Goal: Understand process/instructions: Learn about a topic

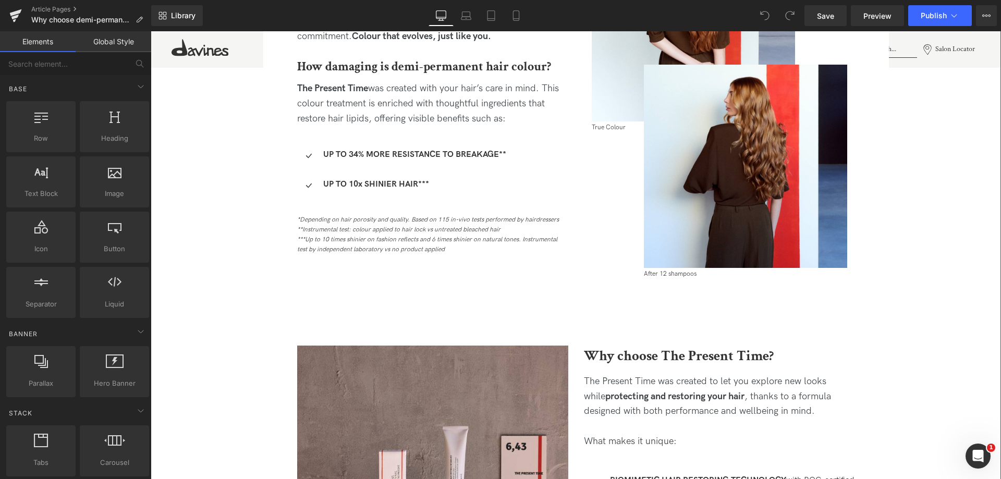
scroll to position [574, 0]
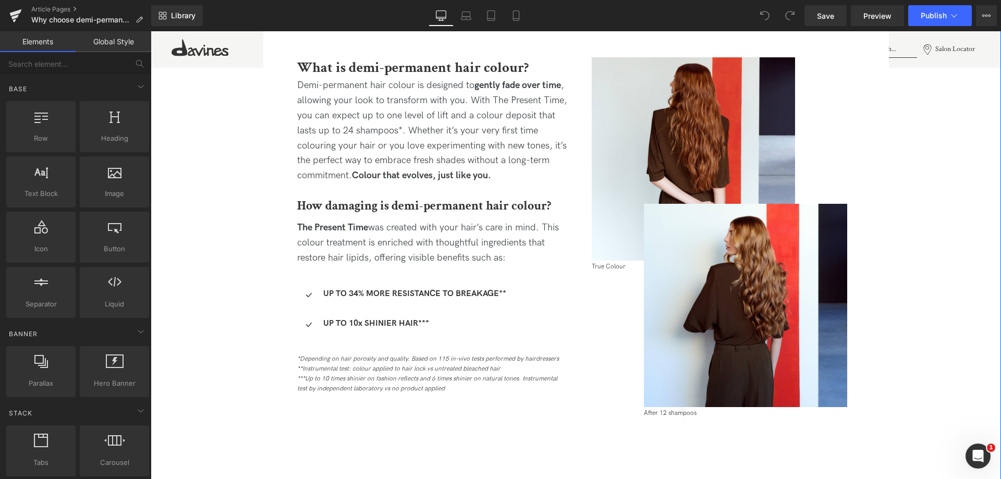
click at [393, 233] on span "The Present Time was created with your hair’s care in mind. This colour treatme…" at bounding box center [428, 242] width 262 height 41
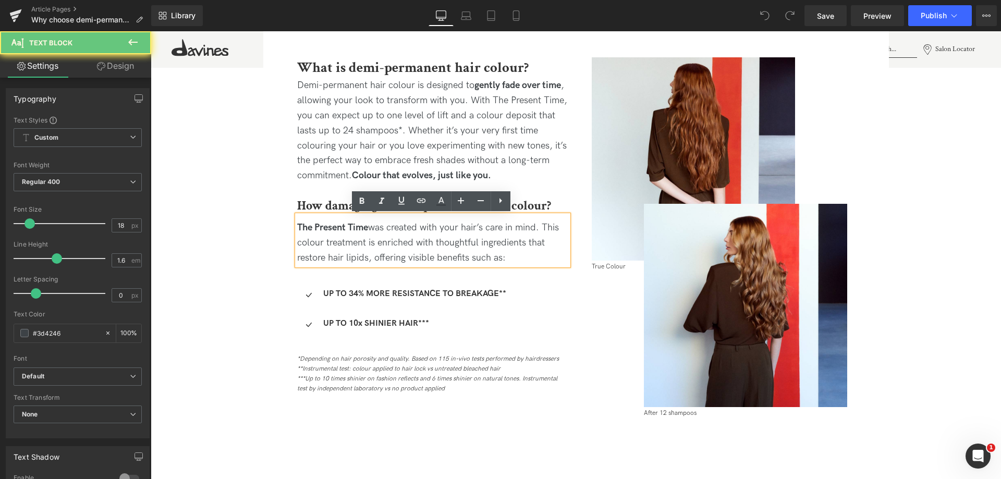
click at [437, 233] on span "The Present Time was created with your hair’s care in mind. This colour treatme…" at bounding box center [428, 242] width 262 height 41
copy span "The Present Time was created with your hair’s care in mind. This colour treatme…"
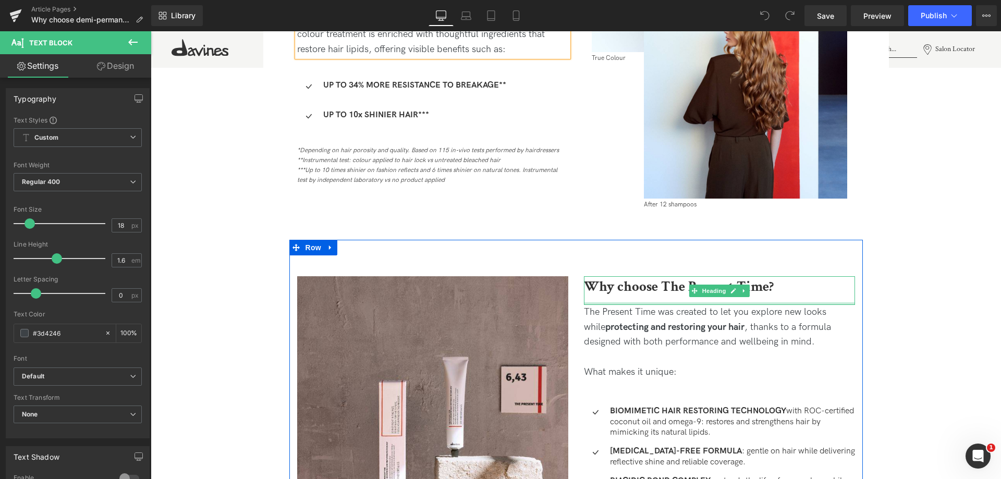
scroll to position [886, 0]
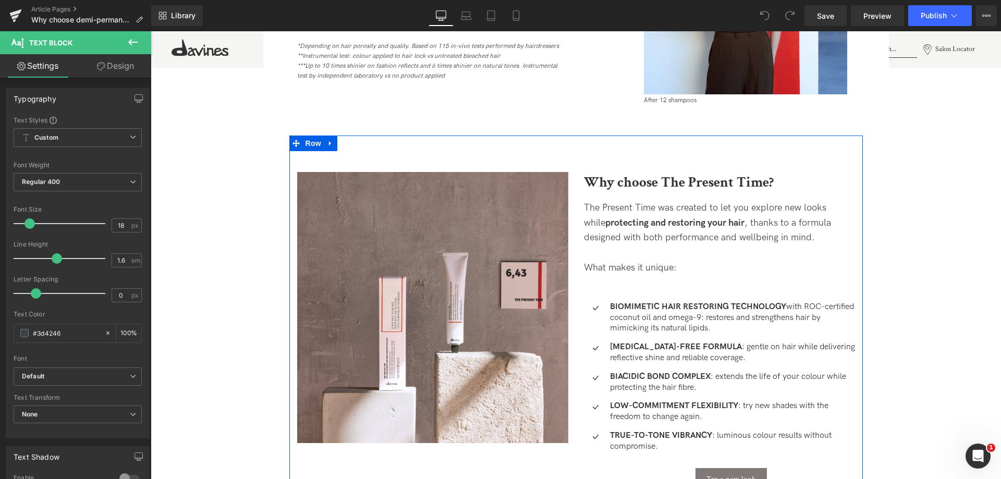
click at [670, 206] on div "The Present Time was created to let you explore new looks while protecting and …" at bounding box center [719, 223] width 271 height 45
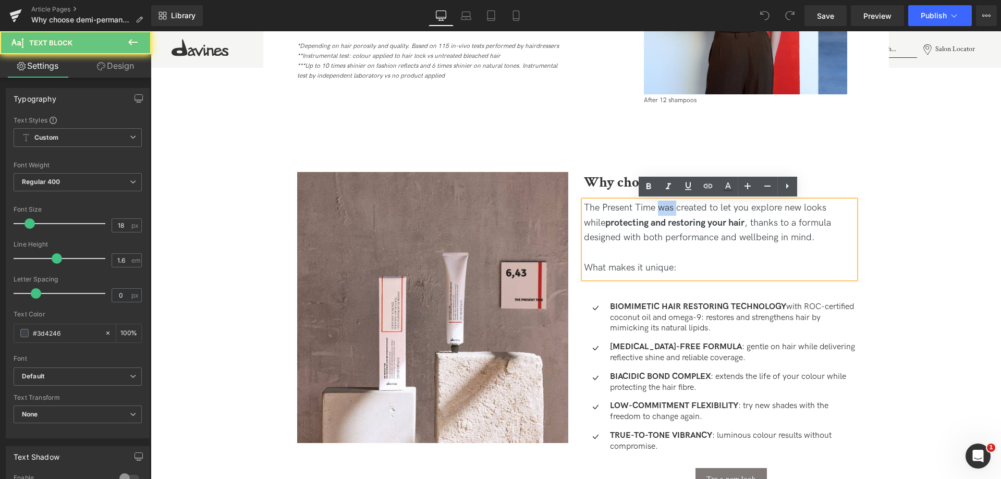
click at [670, 206] on div "The Present Time was created to let you explore new looks while protecting and …" at bounding box center [719, 223] width 271 height 45
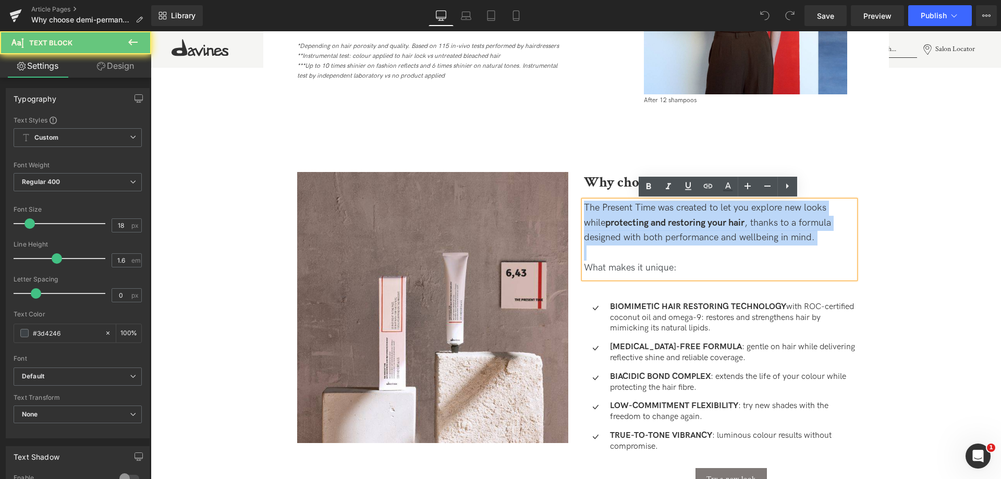
click at [670, 206] on div "The Present Time was created to let you explore new looks while protecting and …" at bounding box center [719, 223] width 271 height 45
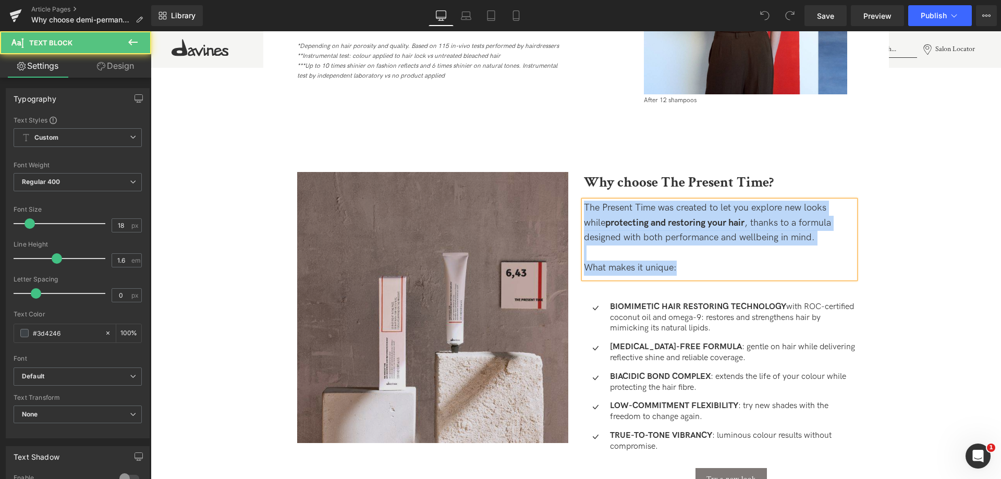
drag, startPoint x: 676, startPoint y: 269, endPoint x: 554, endPoint y: 198, distance: 141.6
click at [554, 198] on div "Image Why choose The Present Time? Heading The Present Time was created to let …" at bounding box center [576, 335] width 574 height 399
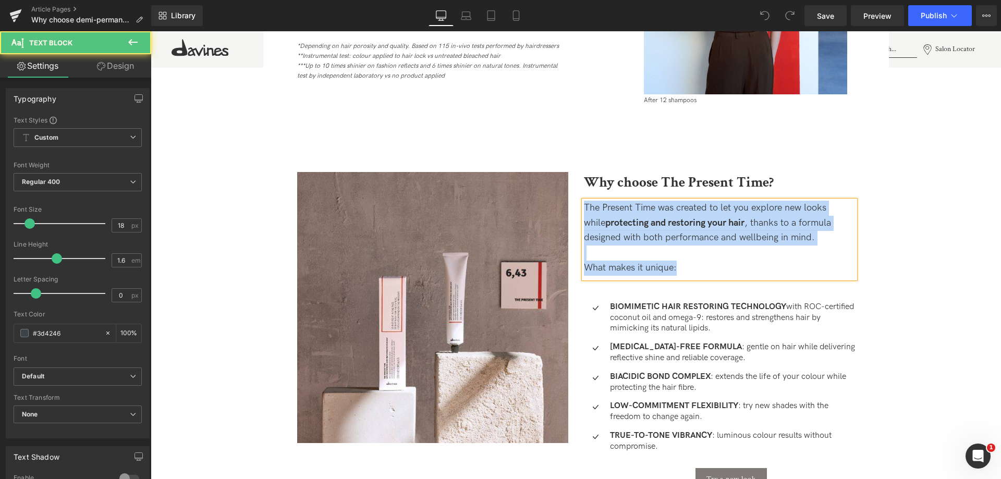
copy div "The Present Time was created to let you explore new looks while protecting and …"
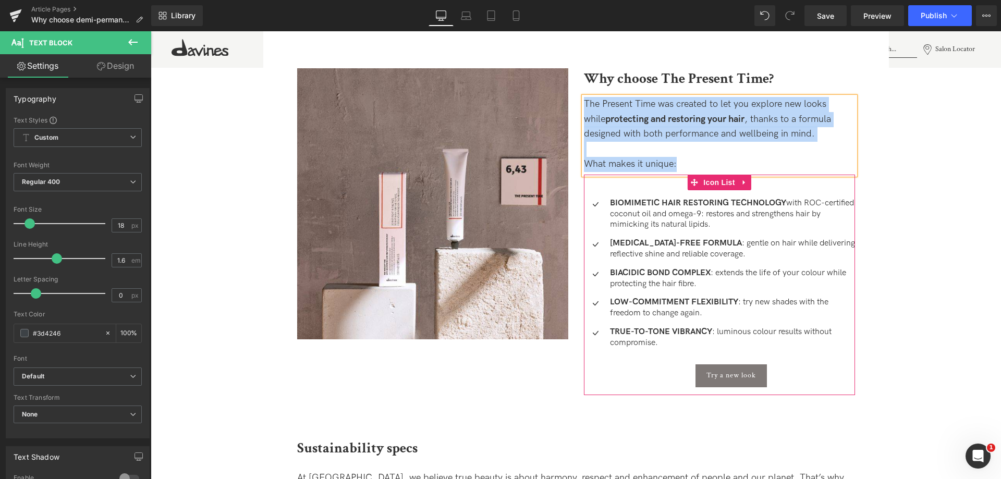
scroll to position [991, 0]
click at [654, 201] on strong "BIOMIMETIC HAIR RESTORING TECHNOLOGY" at bounding box center [698, 203] width 176 height 10
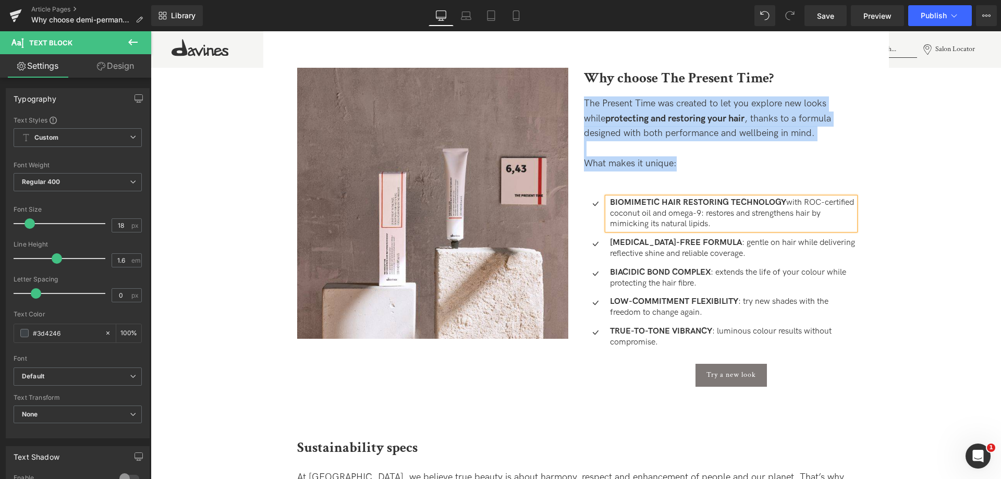
click at [654, 201] on strong "BIOMIMETIC HAIR RESTORING TECHNOLOGY" at bounding box center [698, 203] width 176 height 10
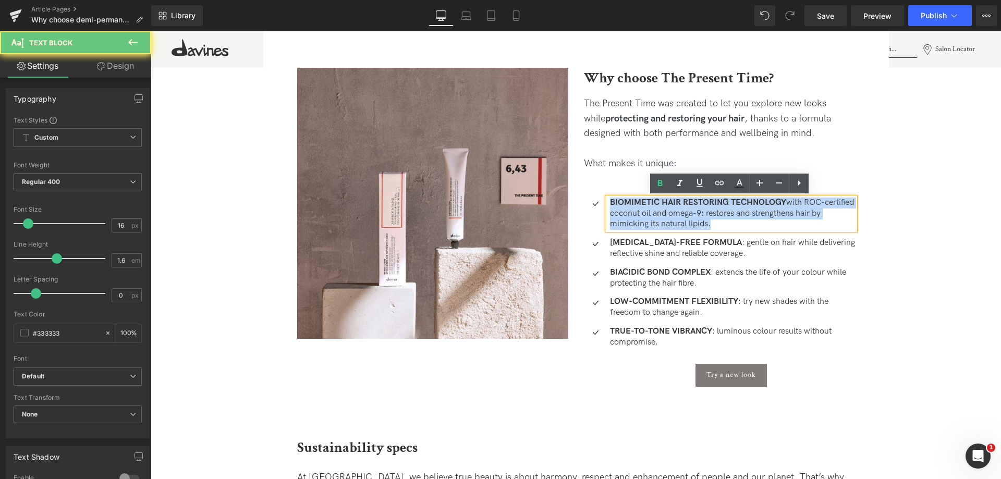
click at [654, 201] on strong "BIOMIMETIC HAIR RESTORING TECHNOLOGY" at bounding box center [698, 203] width 176 height 10
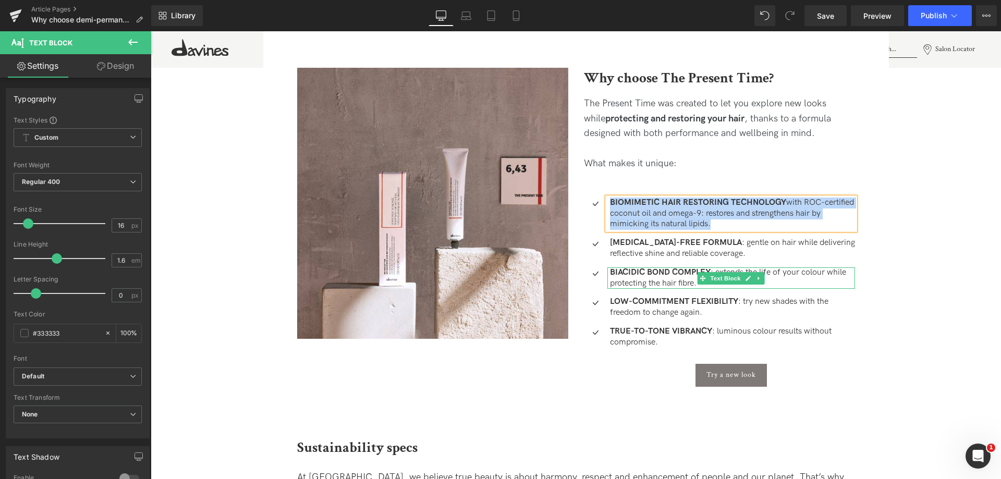
click at [682, 273] on strong "BIACIDIC BOND COMPLEX" at bounding box center [660, 272] width 101 height 10
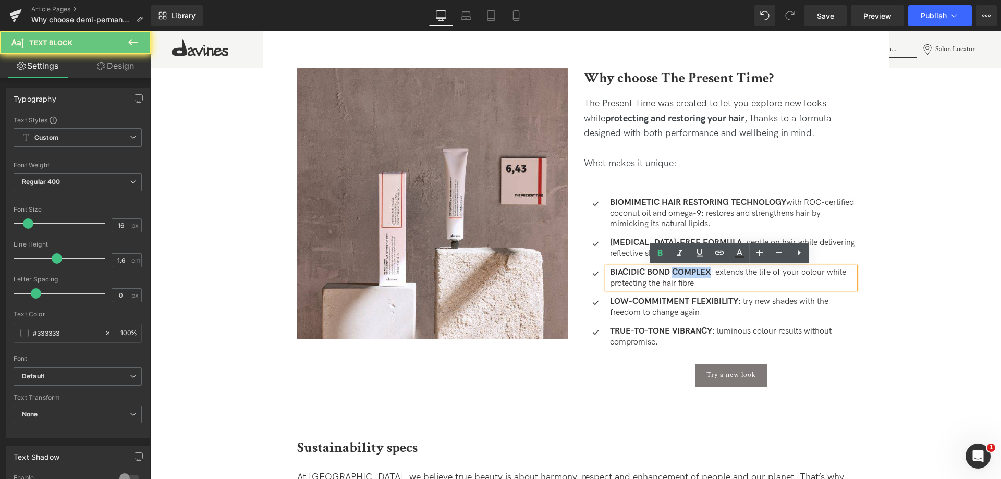
click at [682, 273] on strong "BIACIDIC BOND COMPLEX" at bounding box center [660, 272] width 101 height 10
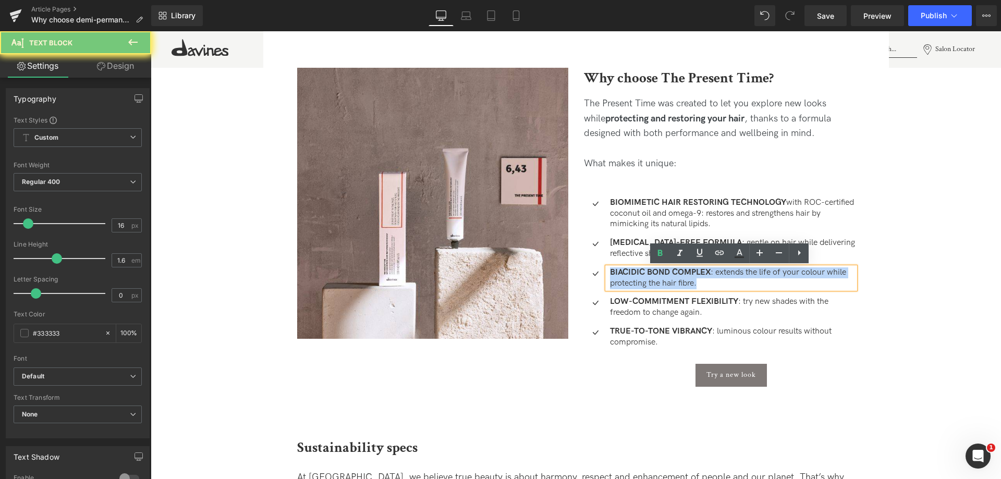
click at [682, 273] on strong "BIACIDIC BOND COMPLEX" at bounding box center [660, 272] width 101 height 10
copy p "BIACIDIC BOND COMPLEX : extends the life of your colour while protecting the ha…"
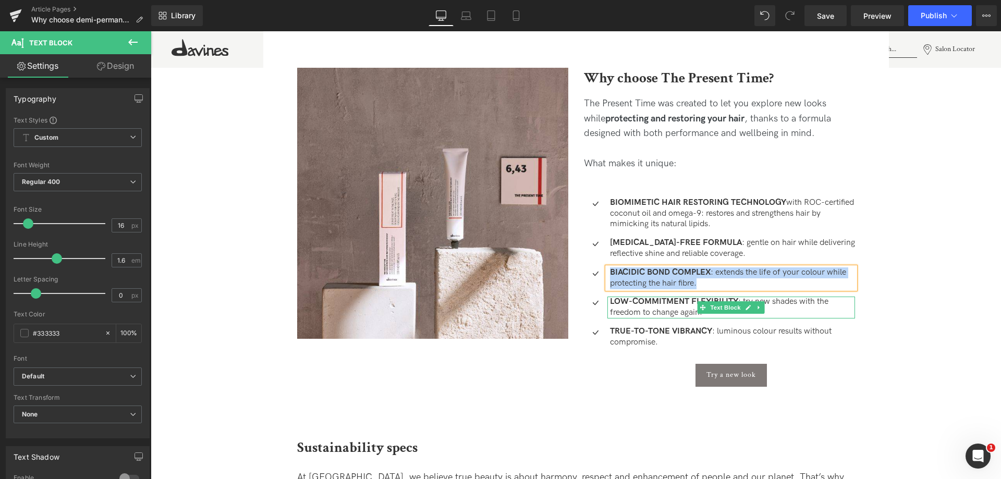
click at [679, 305] on strong "LOW-COMMITMENT FLEXIBILITY" at bounding box center [674, 302] width 128 height 10
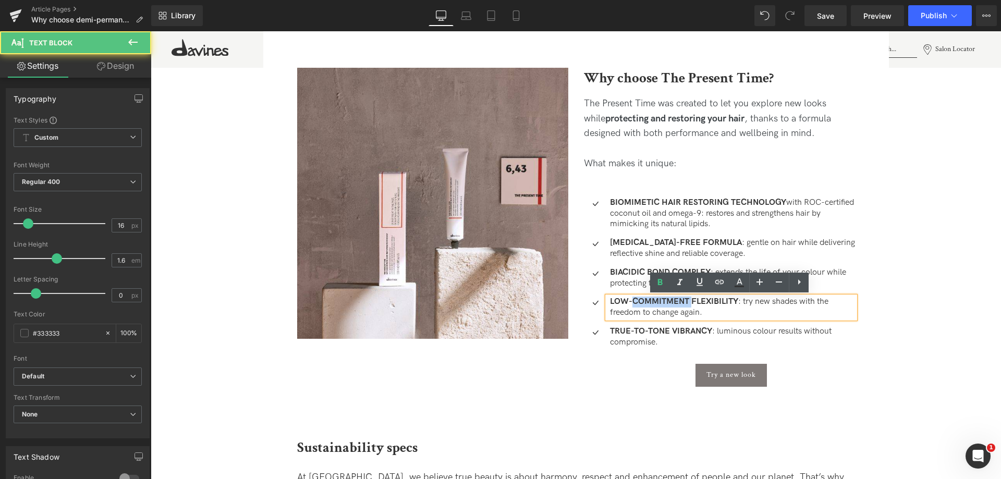
click at [679, 305] on strong "LOW-COMMITMENT FLEXIBILITY" at bounding box center [674, 302] width 128 height 10
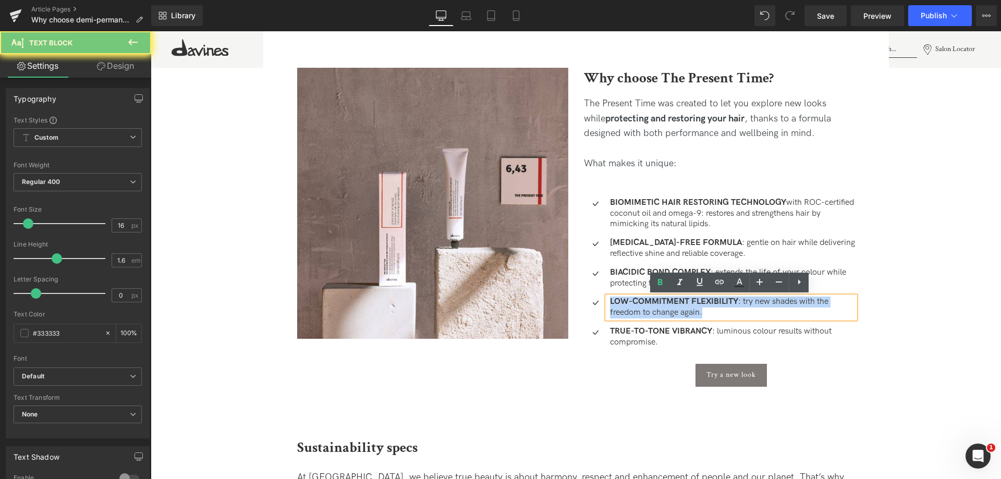
click at [679, 305] on strong "LOW-COMMITMENT FLEXIBILITY" at bounding box center [674, 302] width 128 height 10
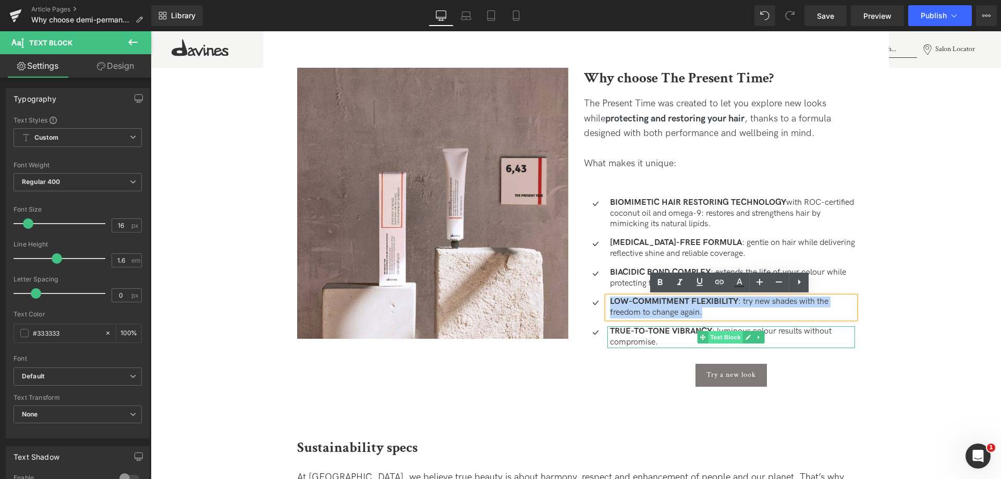
click at [727, 340] on span "Text Block" at bounding box center [725, 337] width 34 height 13
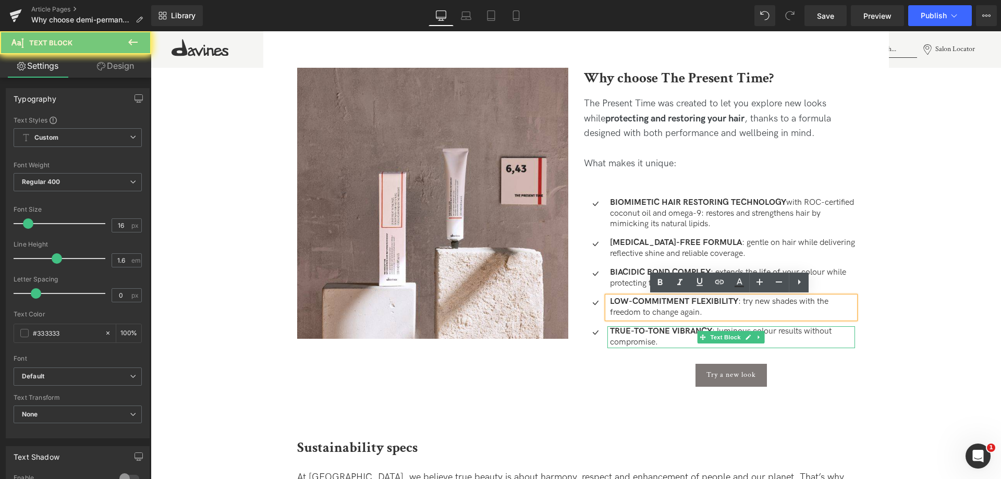
click at [641, 336] on p "TRUE-TO-TONE VIBRANCY : luminous colour results without compromise." at bounding box center [732, 337] width 245 height 22
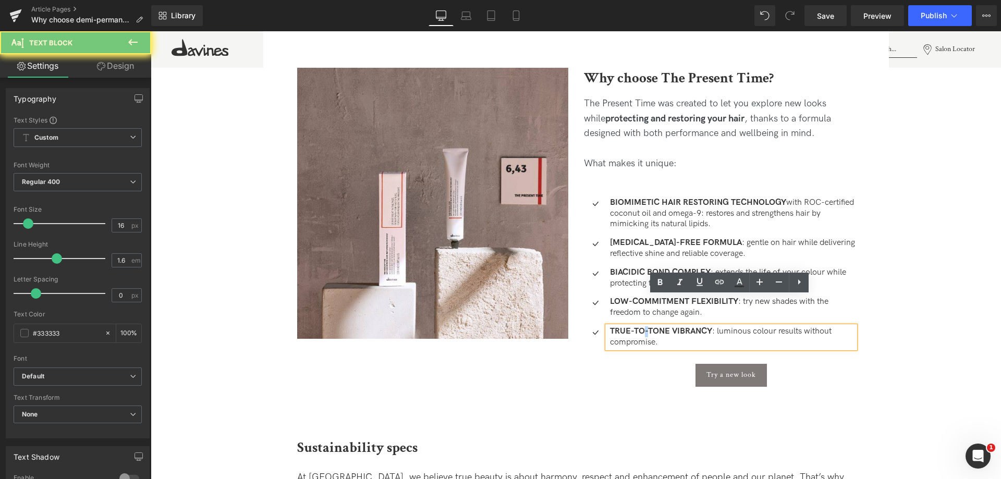
click at [641, 336] on p "TRUE-TO-TONE VIBRANCY : luminous colour results without compromise." at bounding box center [732, 337] width 245 height 22
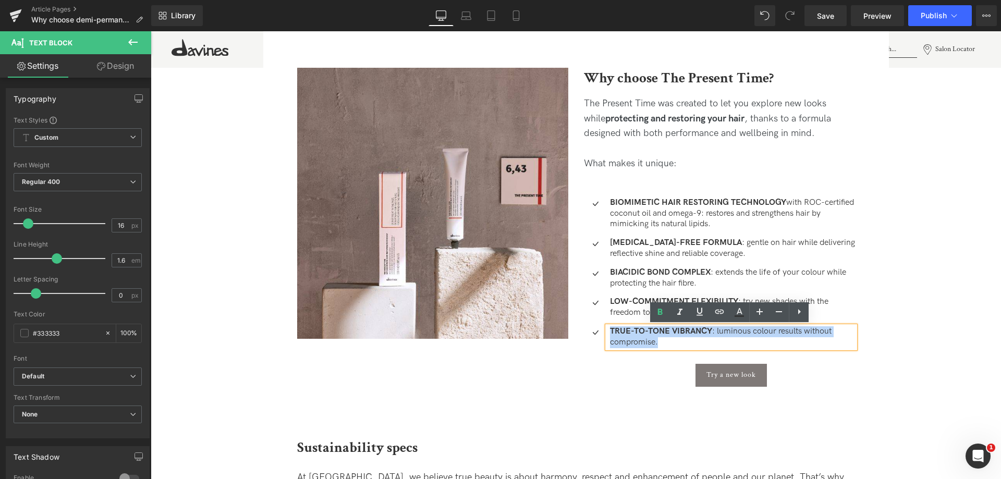
click at [641, 336] on p "TRUE-TO-TONE VIBRANCY : luminous colour results without compromise." at bounding box center [732, 337] width 245 height 22
copy p "TRUE-TO-TONE VIBRANCY : luminous colour results without compromise."
click at [952, 363] on div "Image Image Why choose demi-permanent hair colour for your next look Heading Di…" at bounding box center [576, 423] width 850 height 2765
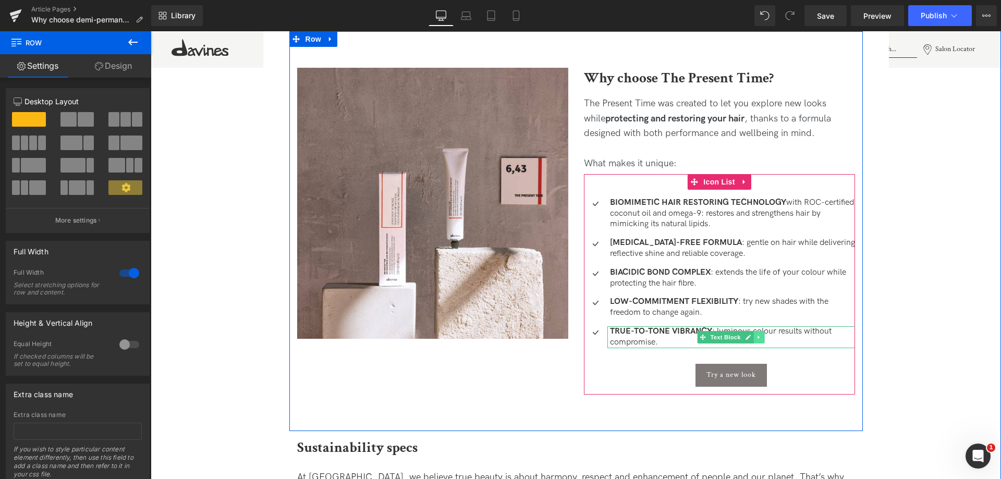
click at [758, 338] on icon at bounding box center [759, 337] width 2 height 4
click at [661, 301] on strong "LOW-COMMITMENT FLEXIBILITY" at bounding box center [674, 302] width 128 height 10
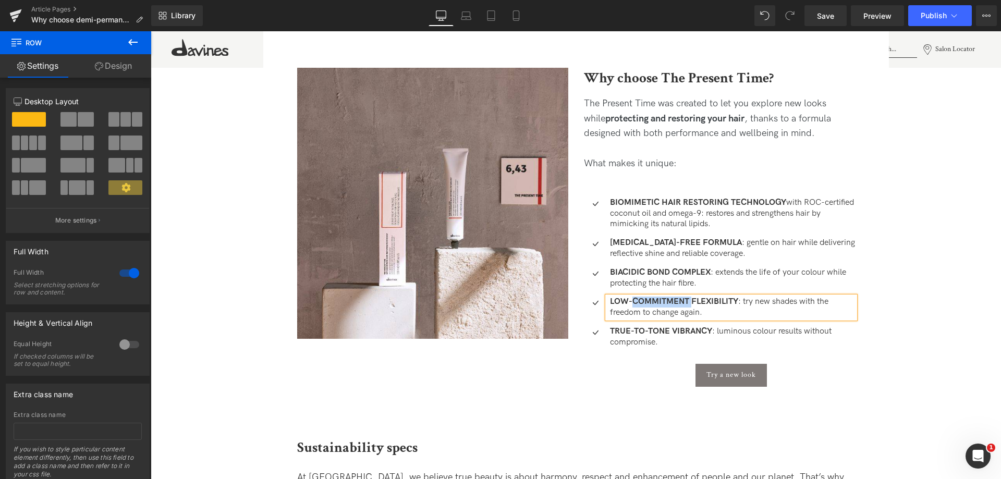
click at [661, 301] on strong "LOW-COMMITMENT FLEXIBILITY" at bounding box center [674, 302] width 128 height 10
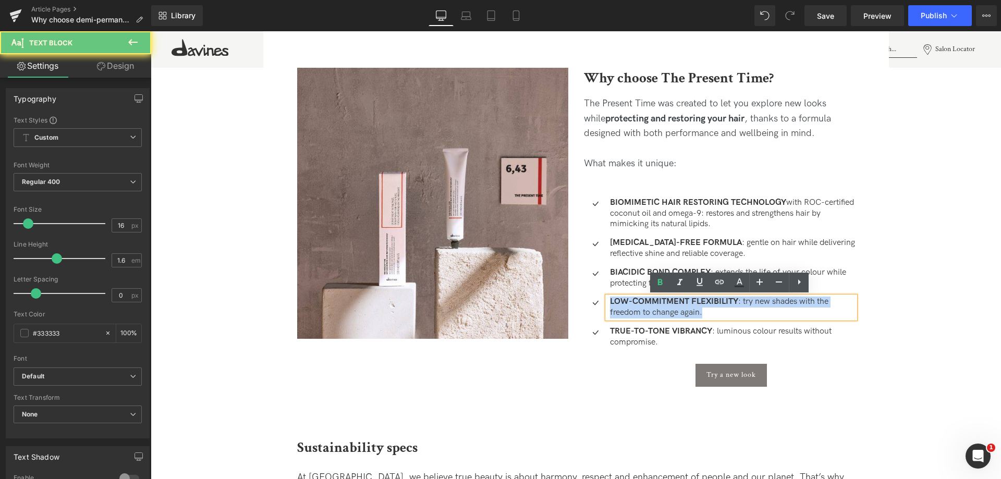
click at [661, 301] on strong "LOW-COMMITMENT FLEXIBILITY" at bounding box center [674, 302] width 128 height 10
copy p "LOW-COMMITMENT FLEXIBILITY : try new shades with the freedom to change again."
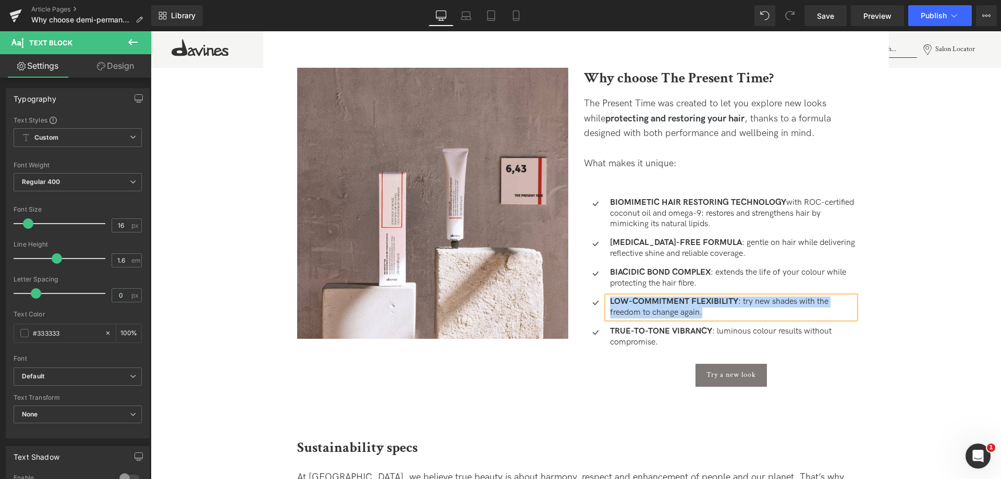
click at [909, 262] on div "Image Image Why choose demi-permanent hair colour for your next look Heading Di…" at bounding box center [576, 423] width 850 height 2765
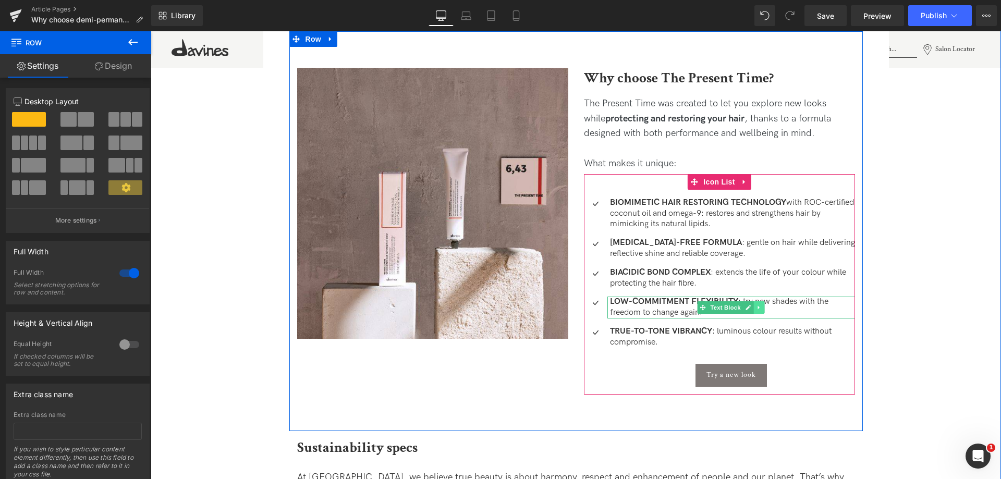
click at [756, 307] on icon at bounding box center [759, 308] width 6 height 6
click at [710, 184] on span "Icon List" at bounding box center [719, 182] width 37 height 16
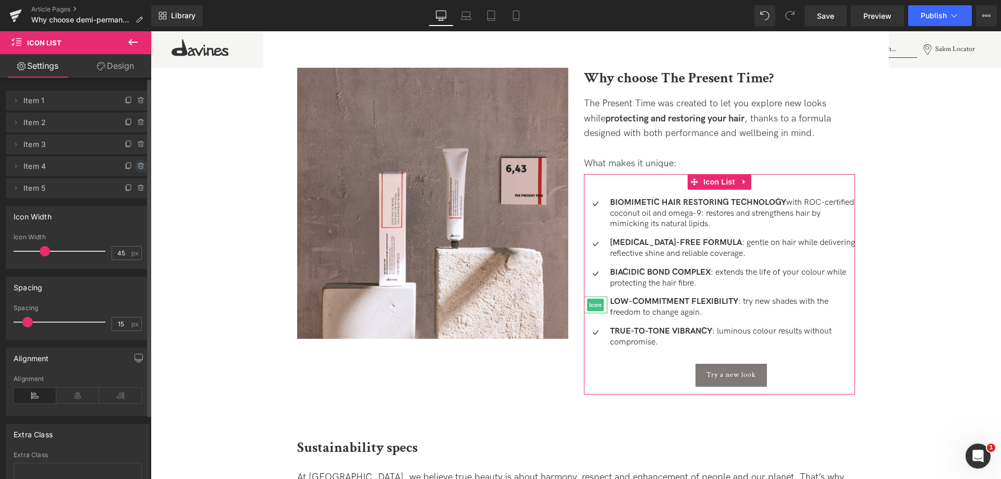
click at [140, 167] on icon at bounding box center [141, 166] width 8 height 8
click at [136, 167] on button "Delete" at bounding box center [130, 167] width 33 height 14
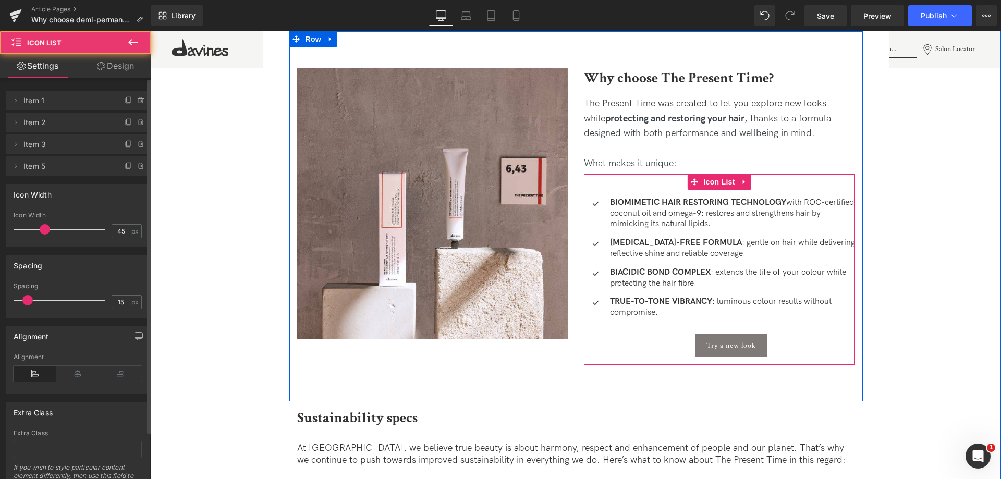
click at [650, 295] on ul "Icon BIOMIMETIC HAIR RESTORING TECHNOLOGY with ROC-certified coconut oil and om…" at bounding box center [719, 281] width 271 height 167
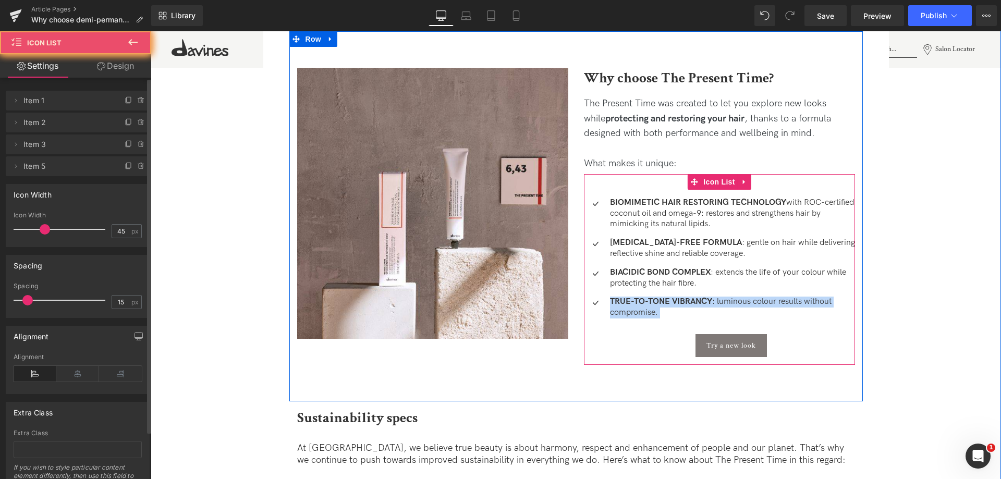
click at [650, 295] on ul "Icon BIOMIMETIC HAIR RESTORING TECHNOLOGY with ROC-certified coconut oil and om…" at bounding box center [719, 281] width 271 height 167
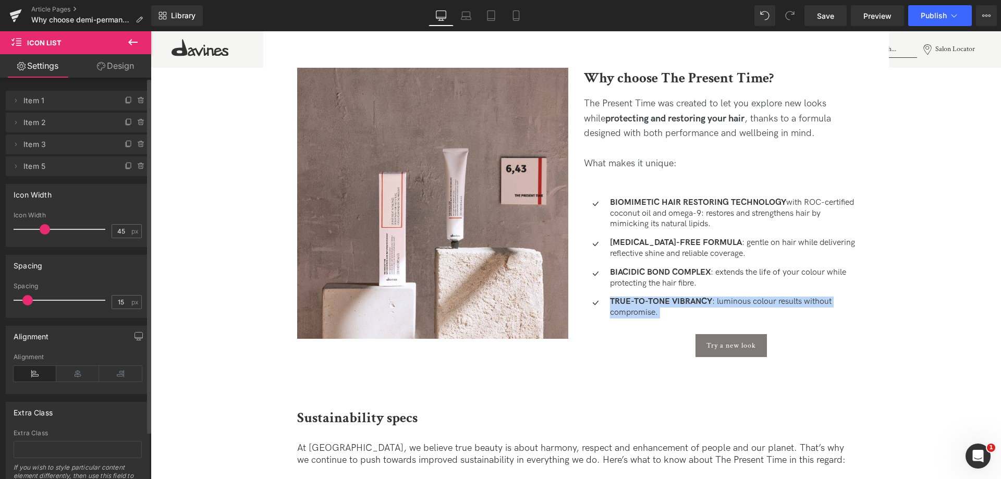
copy div "TRUE-TO-TONE VIBRANCY : luminous colour results without compromise. Text Block"
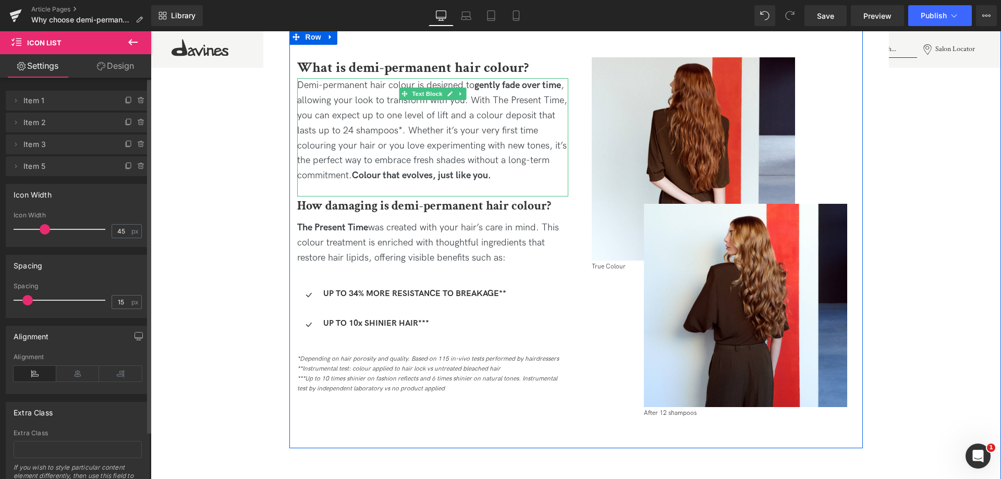
scroll to position [626, 0]
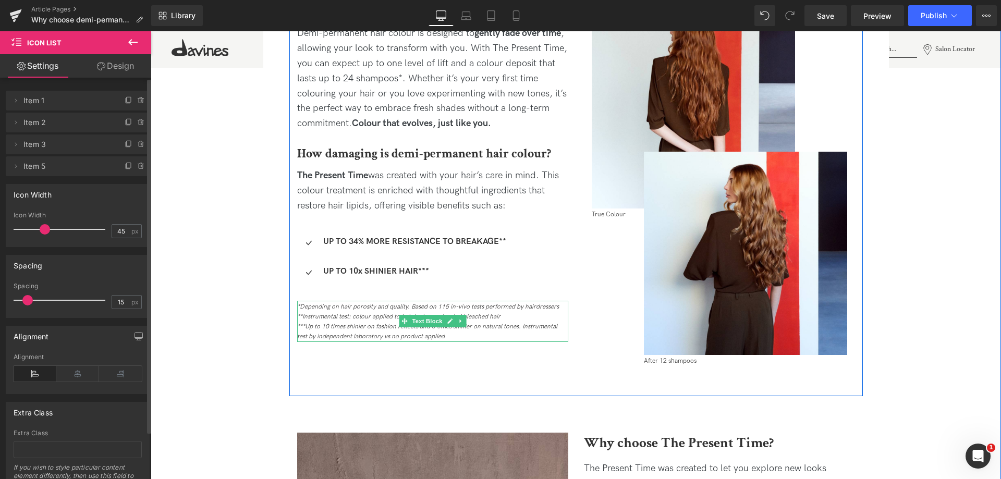
click at [463, 315] on link at bounding box center [460, 321] width 11 height 13
click at [151, 31] on link at bounding box center [151, 31] width 0 height 0
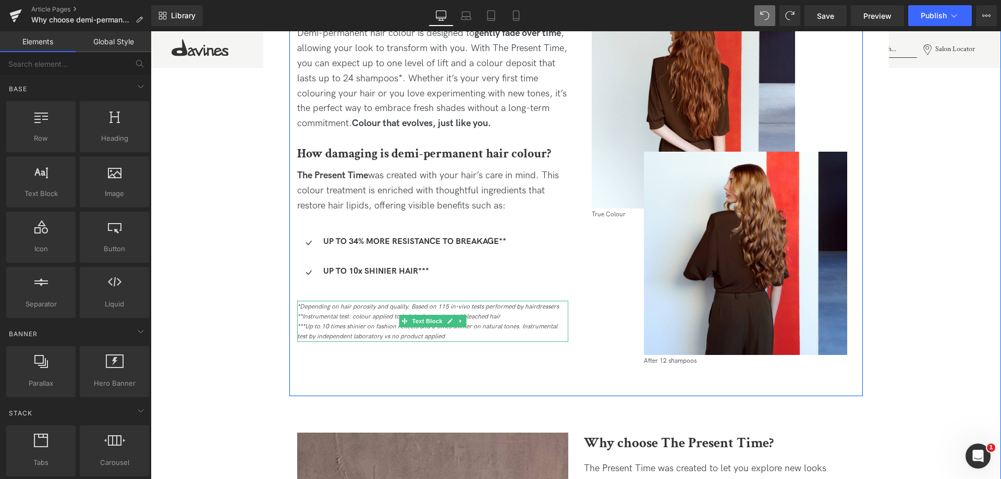
click at [477, 317] on icon "**Instrumental test: colour applied to hair lock vs untreated bleached hair" at bounding box center [398, 317] width 203 height 8
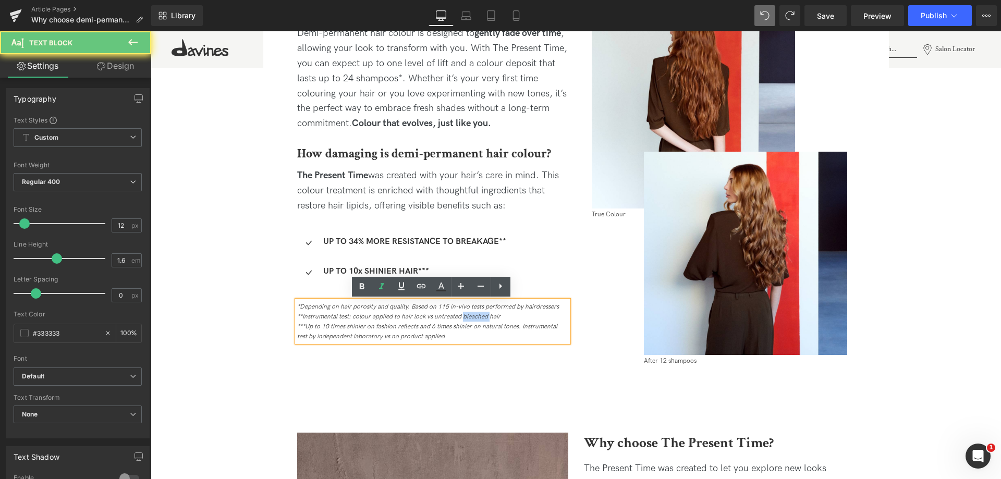
click at [477, 317] on icon "**Instrumental test: colour applied to hair lock vs untreated bleached hair" at bounding box center [398, 317] width 203 height 8
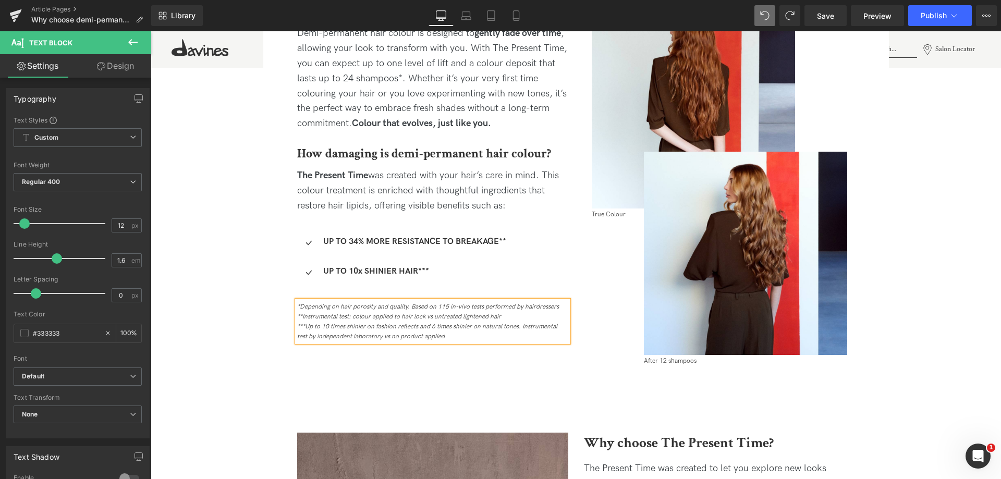
click at [461, 315] on icon "**Instrumental test: colour applied to hair lock vs untreated lightened hair" at bounding box center [399, 317] width 204 height 8
click at [465, 315] on icon "**Instrumental test: colour applied to hair lock vs untreated -pre-lightened ha…" at bounding box center [406, 317] width 218 height 8
click at [525, 322] on div "***Up to 10 times shinier on fashion reflects and 6 times shinier on natural to…" at bounding box center [432, 332] width 271 height 20
click at [522, 317] on div "**Instrumental test: colour applied to hair lock vs untreated pre-lightened hair" at bounding box center [432, 317] width 271 height 10
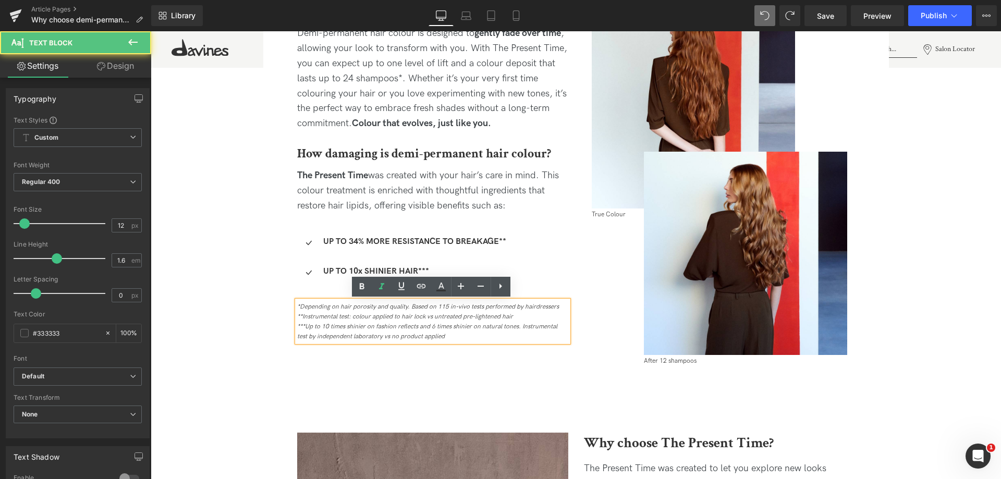
click at [461, 319] on icon "**Instrumental test: colour applied to hair lock vs untreated pre-lightened hair" at bounding box center [405, 317] width 216 height 8
click at [472, 319] on icon "**Instrumental test: colour applied to hair lock vs untreated pre-lightened hair" at bounding box center [405, 317] width 216 height 8
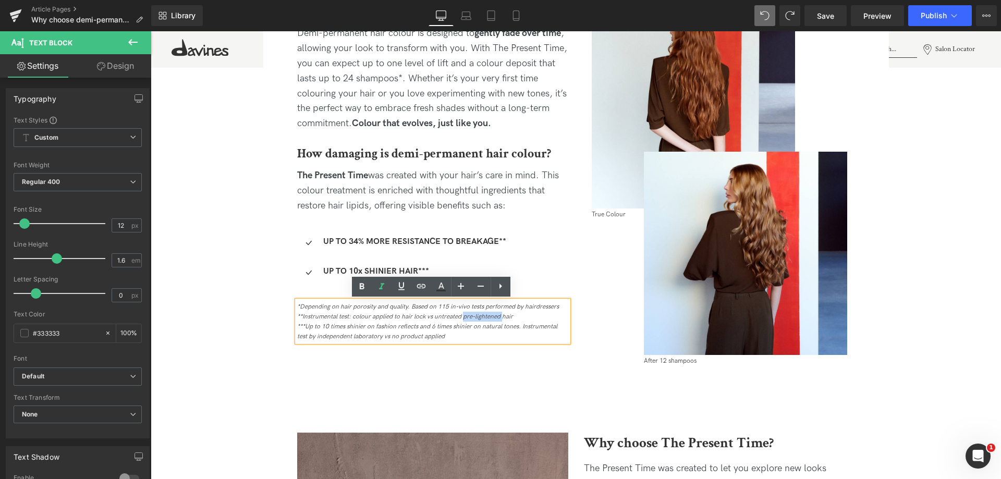
drag, startPoint x: 464, startPoint y: 319, endPoint x: 501, endPoint y: 315, distance: 37.3
click at [501, 315] on icon "**Instrumental test: colour applied to hair lock vs untreated pre-lightened hair" at bounding box center [405, 317] width 216 height 8
click at [546, 339] on div "***Up to 10 times shinier on fashion reflects and 6 times shinier on natural to…" at bounding box center [432, 332] width 271 height 20
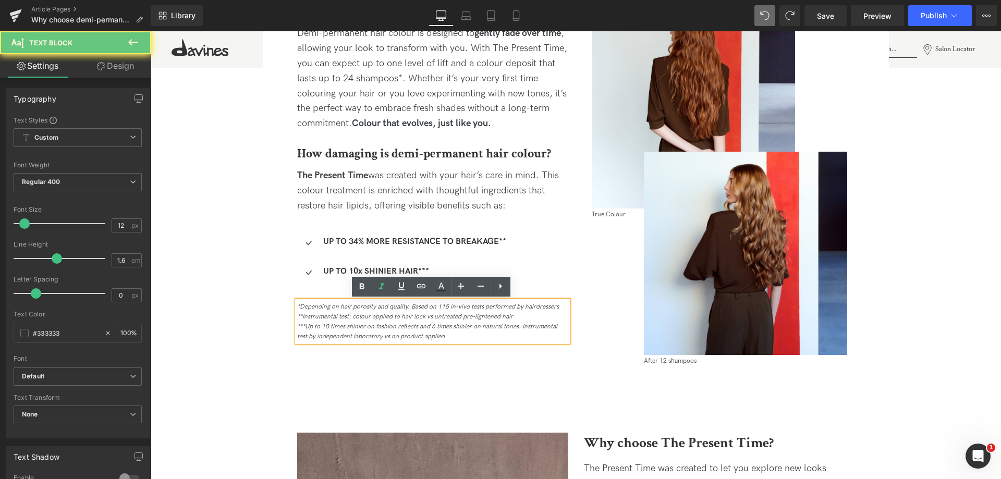
drag, startPoint x: 499, startPoint y: 339, endPoint x: 168, endPoint y: 271, distance: 338.1
copy div "*Depending on hair porosity and quality. Based on 115 in-vivo tests performed b…"
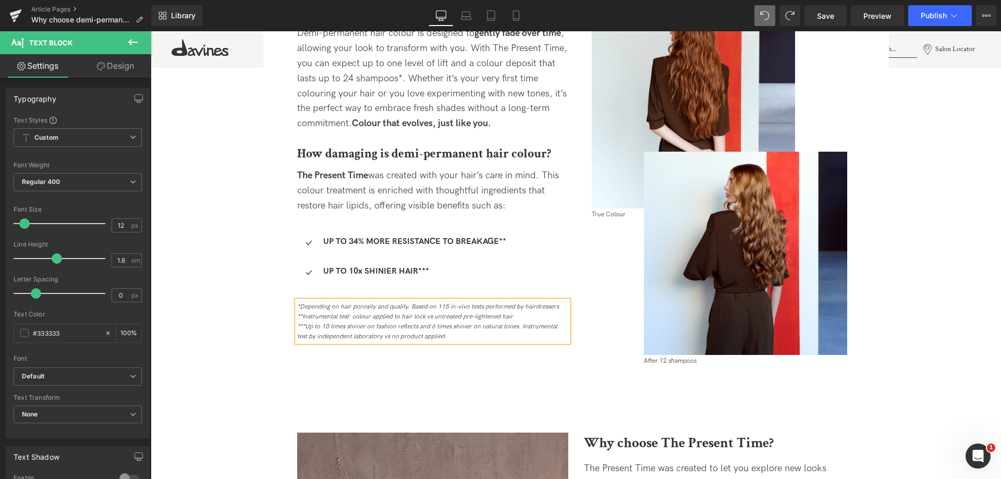
click at [516, 313] on div "**Instrumental test: colour applied to hair lock vs untreated pre-lightened hair" at bounding box center [432, 317] width 271 height 10
click at [833, 19] on span "Save" at bounding box center [825, 15] width 17 height 11
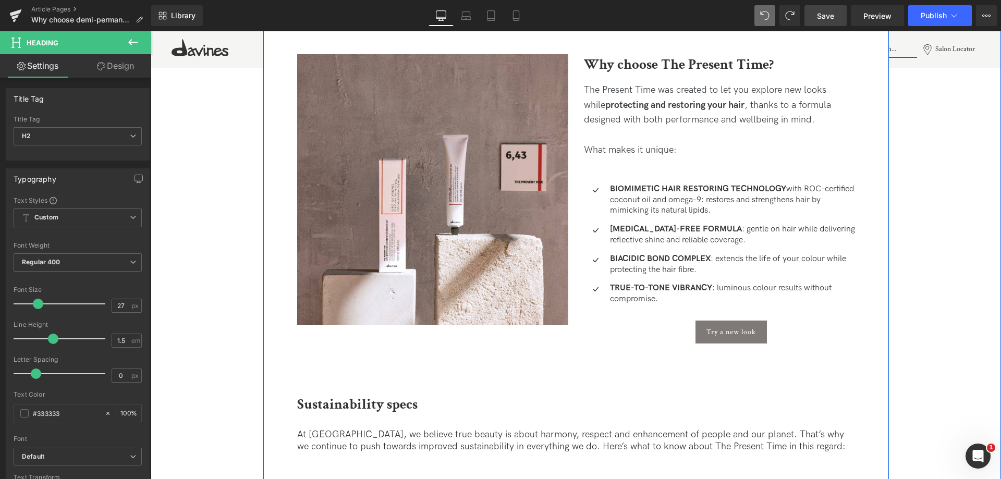
scroll to position [1023, 0]
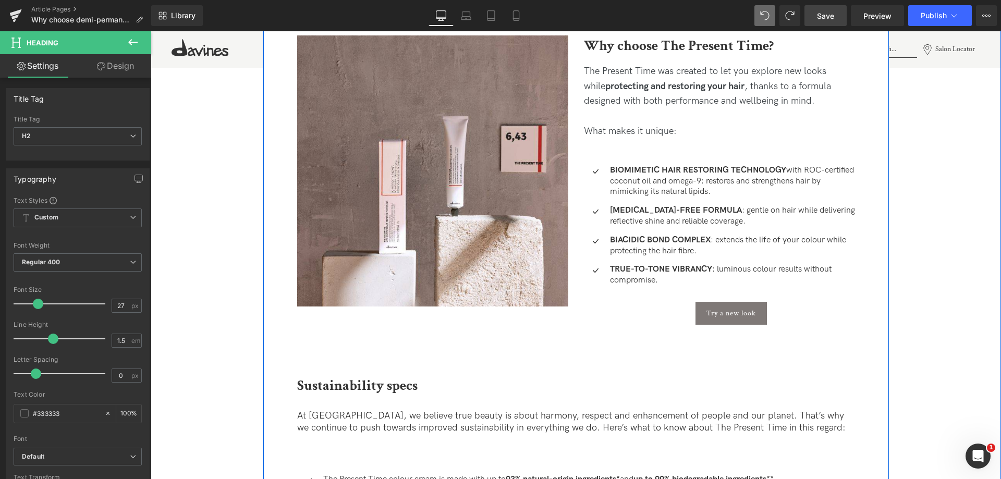
click at [724, 266] on div "TRUE-TO-TONE VIBRANCY : luminous colour results without compromise. Text Block" at bounding box center [731, 275] width 248 height 22
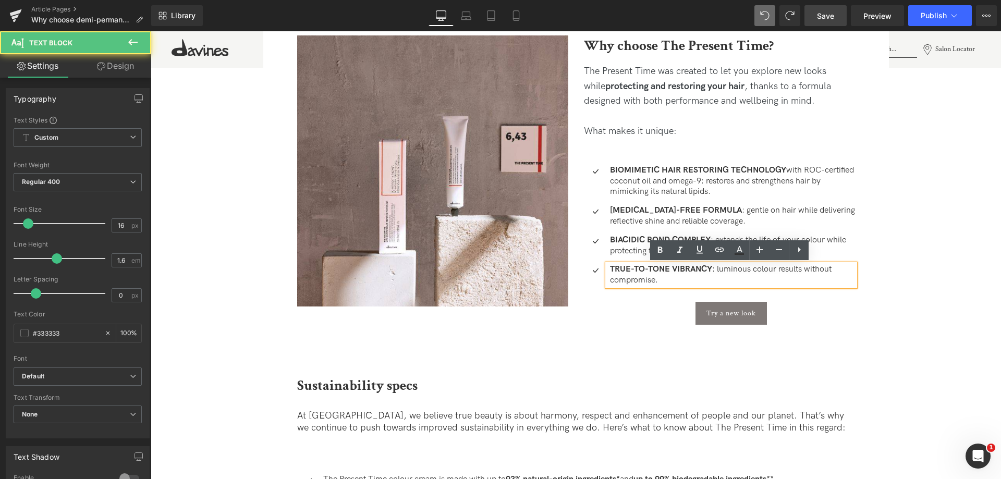
drag, startPoint x: 724, startPoint y: 266, endPoint x: 868, endPoint y: 286, distance: 144.8
click at [724, 266] on div "TRUE-TO-TONE VIBRANCY : luminous colour results without compromise. Text Block" at bounding box center [731, 275] width 248 height 22
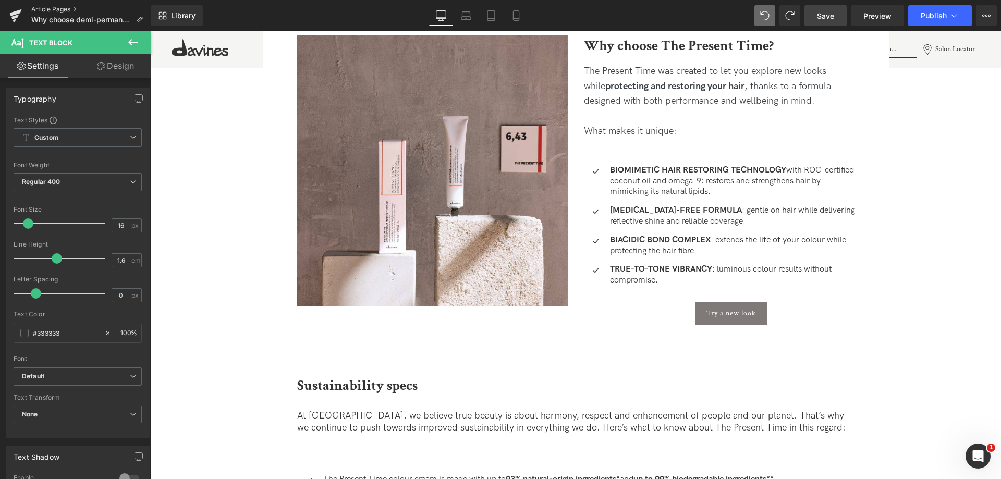
click at [61, 7] on link "Article Pages" at bounding box center [91, 9] width 120 height 8
click at [834, 22] on link "Save" at bounding box center [826, 15] width 42 height 21
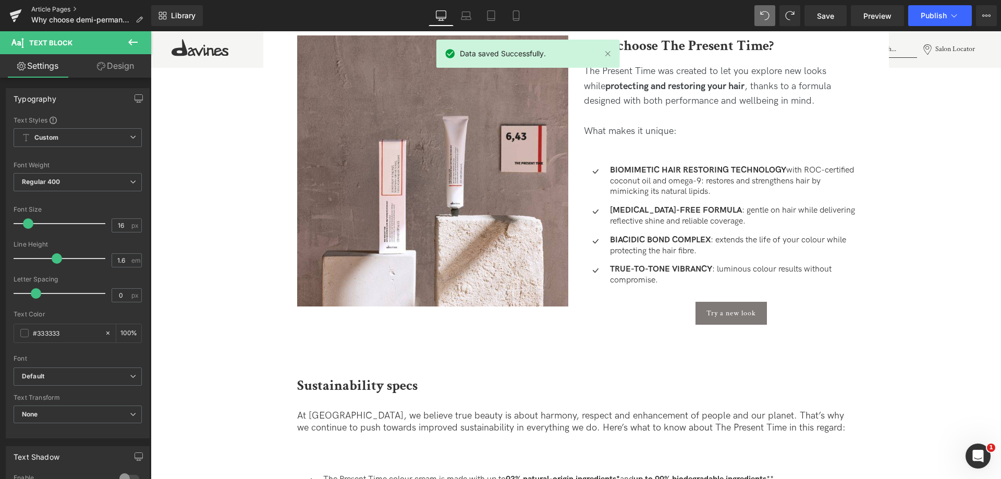
click at [47, 9] on link "Article Pages" at bounding box center [91, 9] width 120 height 8
